Goal: Find specific page/section

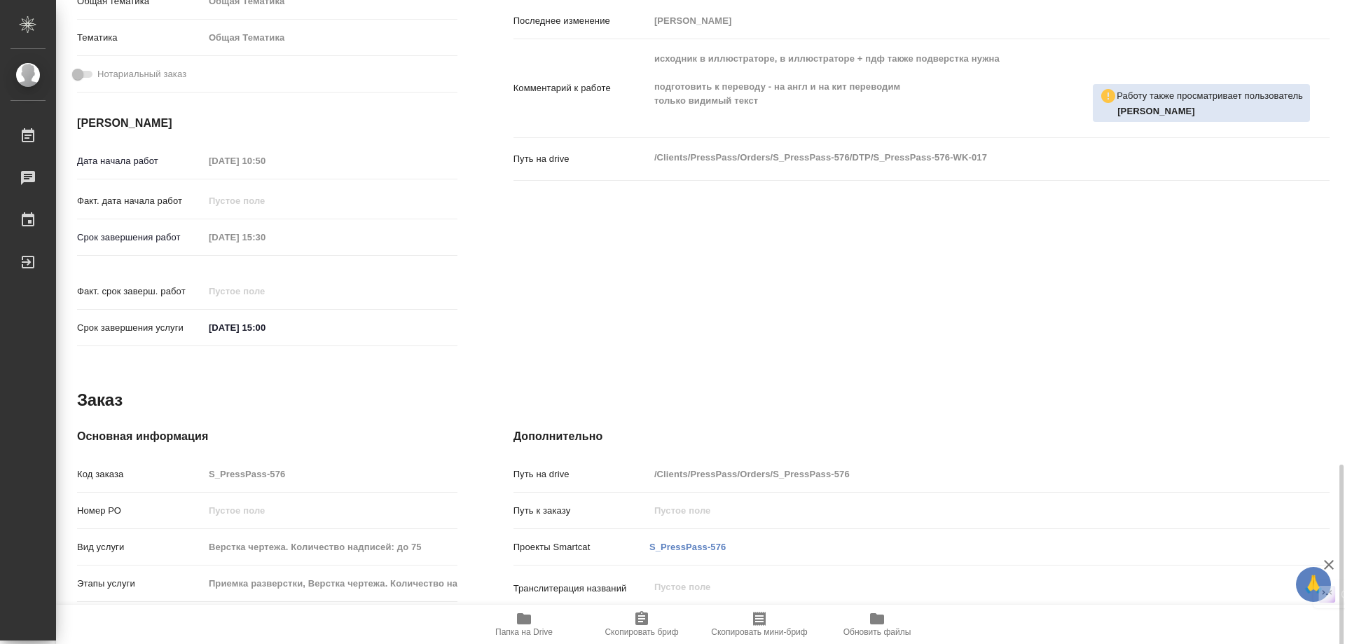
scroll to position [579, 0]
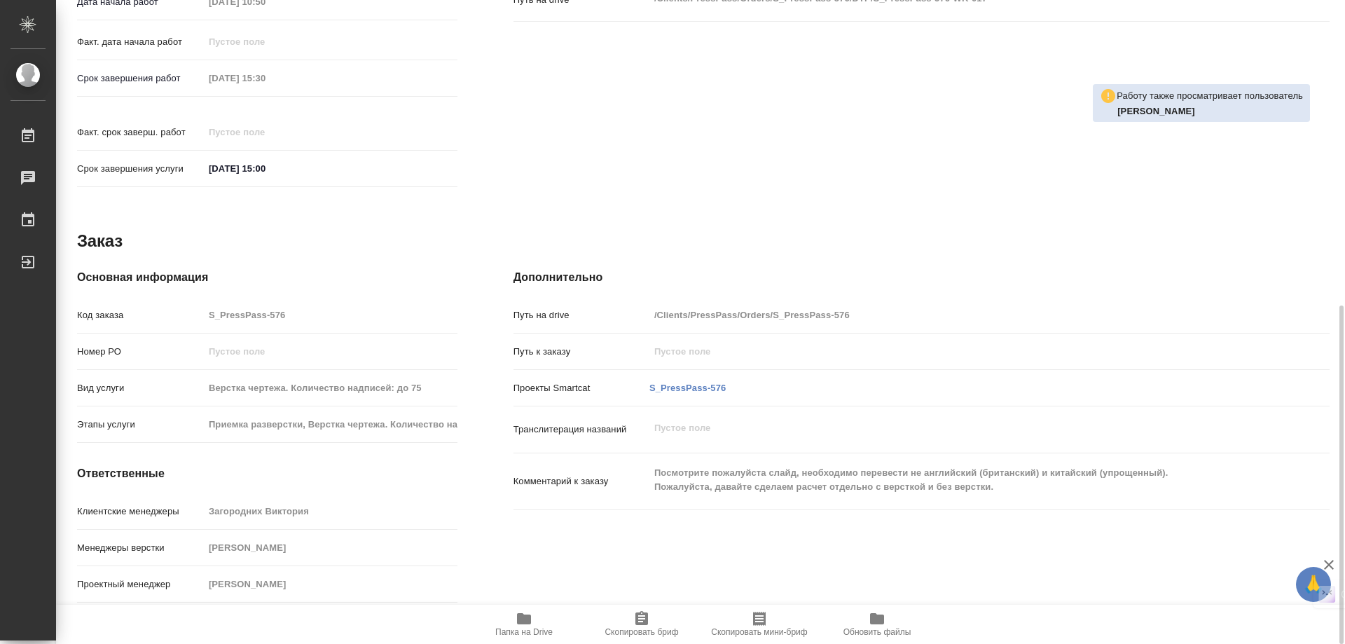
click at [518, 621] on icon "button" at bounding box center [524, 618] width 14 height 11
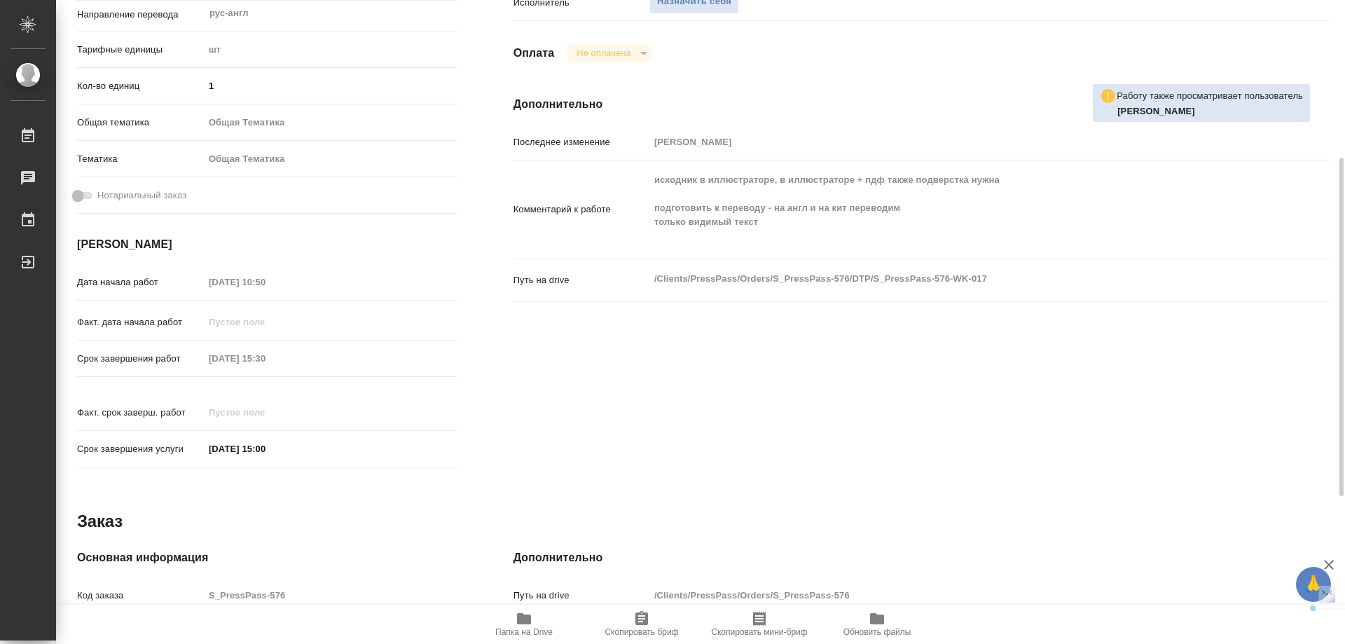
click at [980, 282] on div "Путь на drive /Clients/PressPass/Orders/S_PressPass-576/DTP/S_PressPass-576-WK-…" at bounding box center [922, 280] width 816 height 31
drag, startPoint x: 807, startPoint y: 278, endPoint x: 601, endPoint y: 276, distance: 205.3
click at [601, 275] on div "Путь на drive /Clients/PressPass/Orders/S_PressPass-576/DTP/S_PressPass-576-WK-…" at bounding box center [922, 280] width 816 height 31
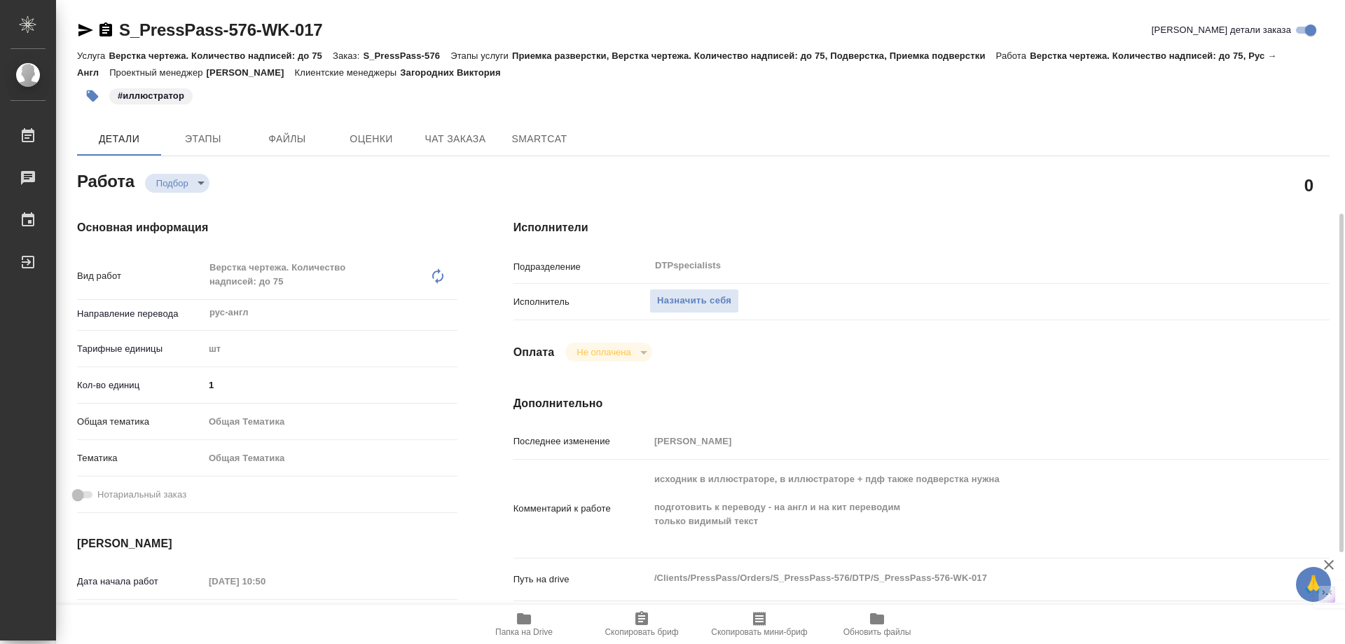
scroll to position [140, 0]
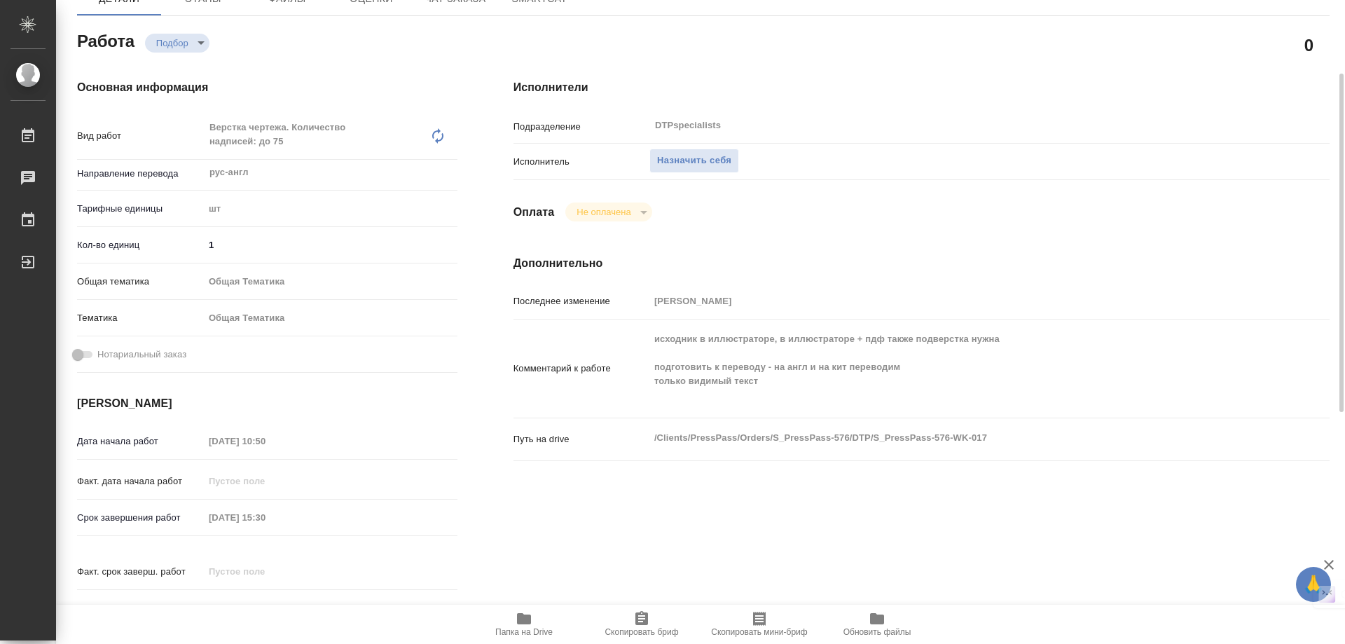
click at [701, 417] on div "Комментарий к работе исходник в иллюстраторе, в иллюстраторе + пдф также подвер…" at bounding box center [922, 374] width 816 height 99
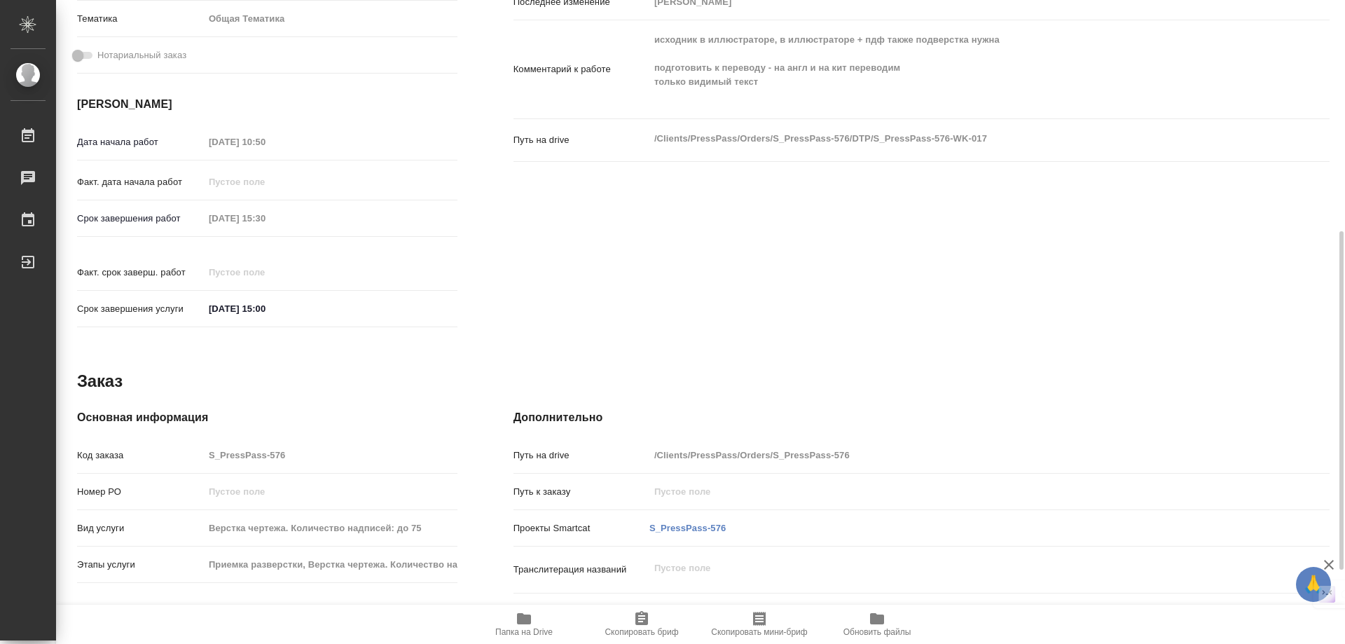
scroll to position [579, 0]
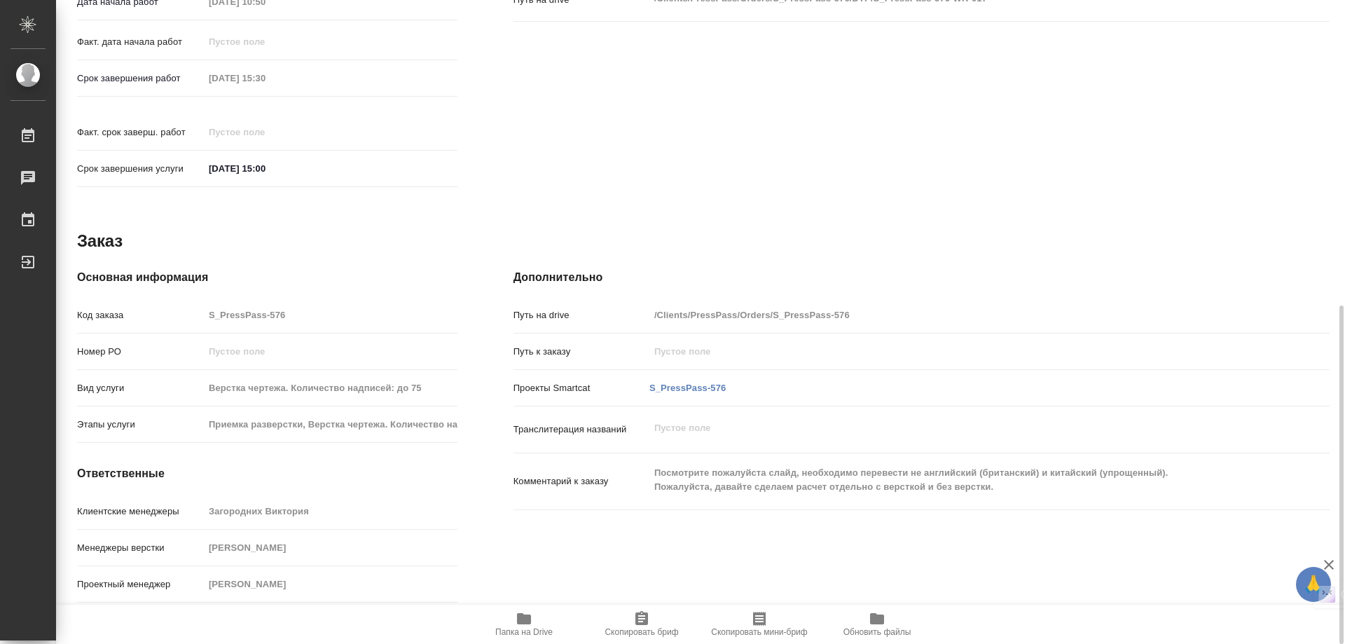
click at [519, 622] on icon "button" at bounding box center [524, 618] width 14 height 11
